Goal: Download file/media

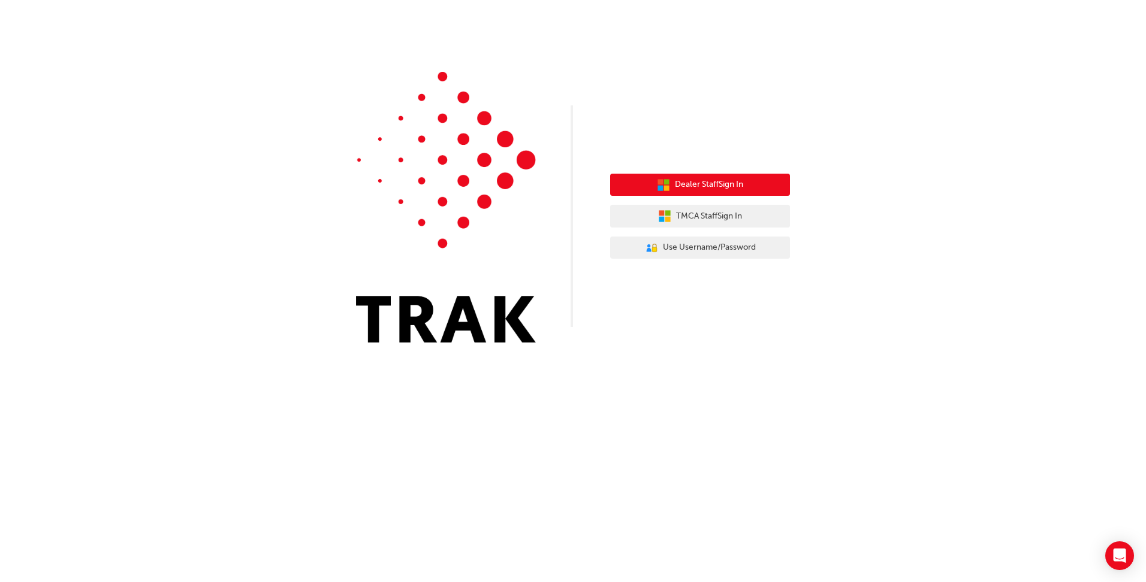
click at [698, 183] on span "Dealer Staff Sign In" at bounding box center [709, 185] width 68 height 14
